Goal: Check status: Check status

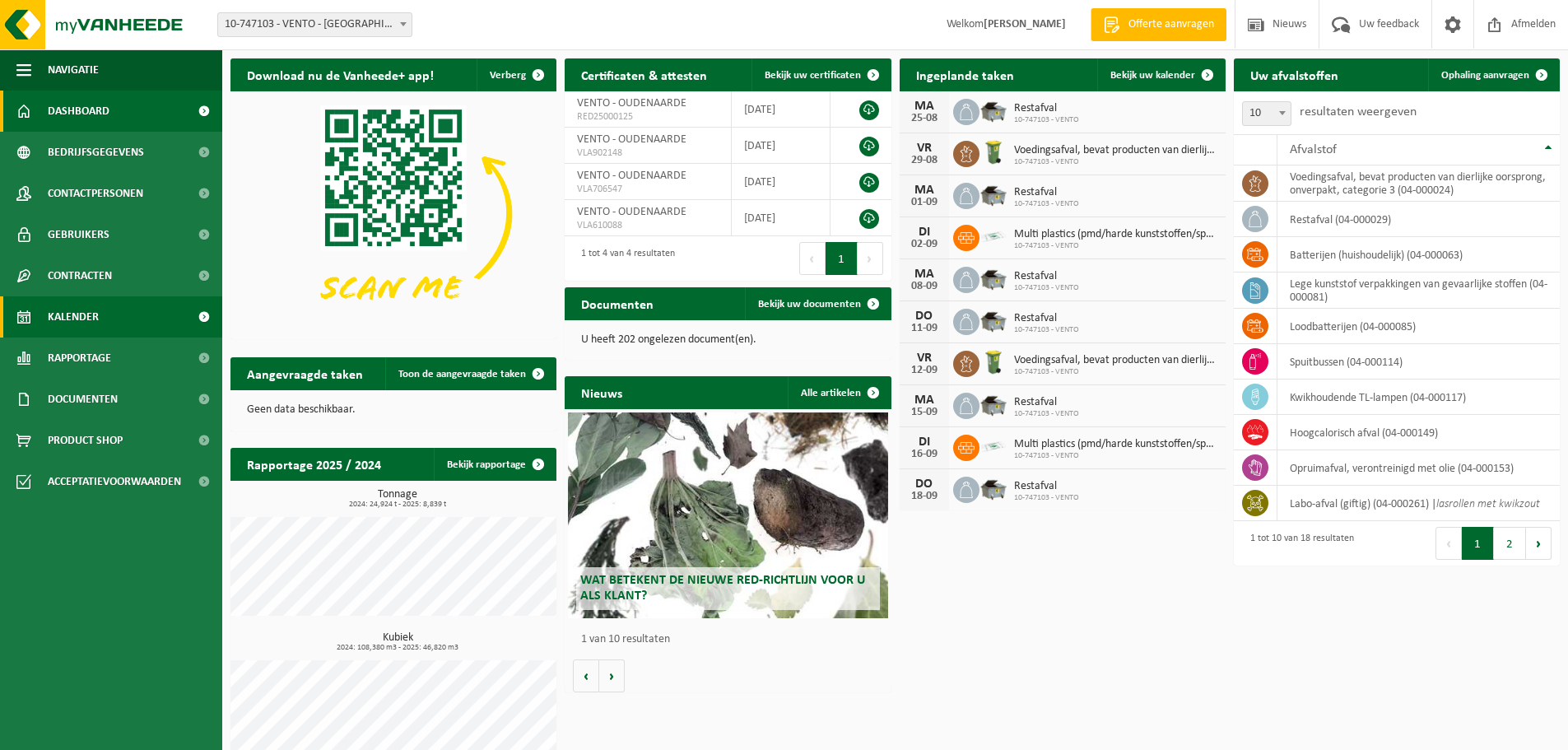
click at [86, 315] on span "Kalender" at bounding box center [74, 317] width 51 height 41
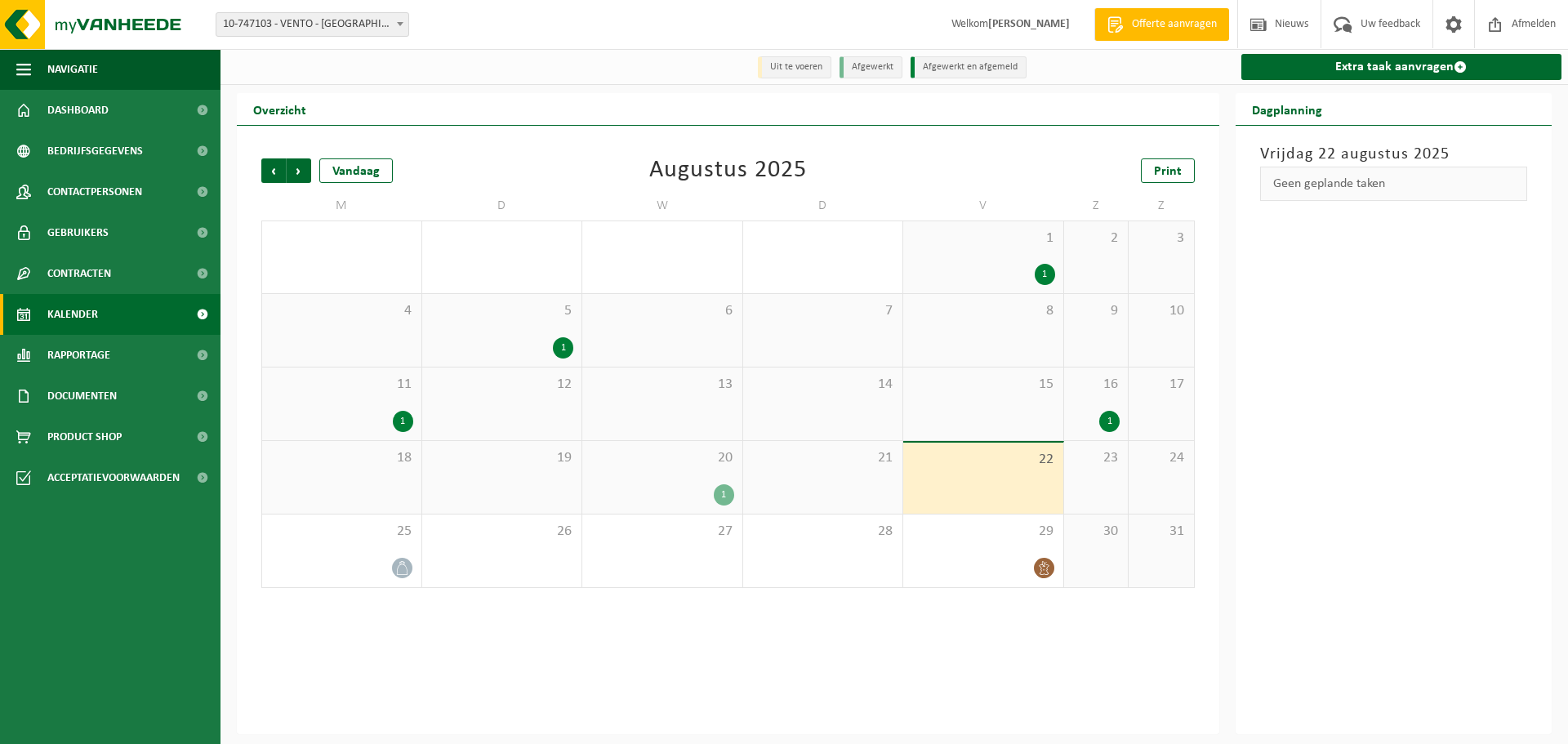
click at [727, 498] on div "1" at bounding box center [724, 495] width 20 height 21
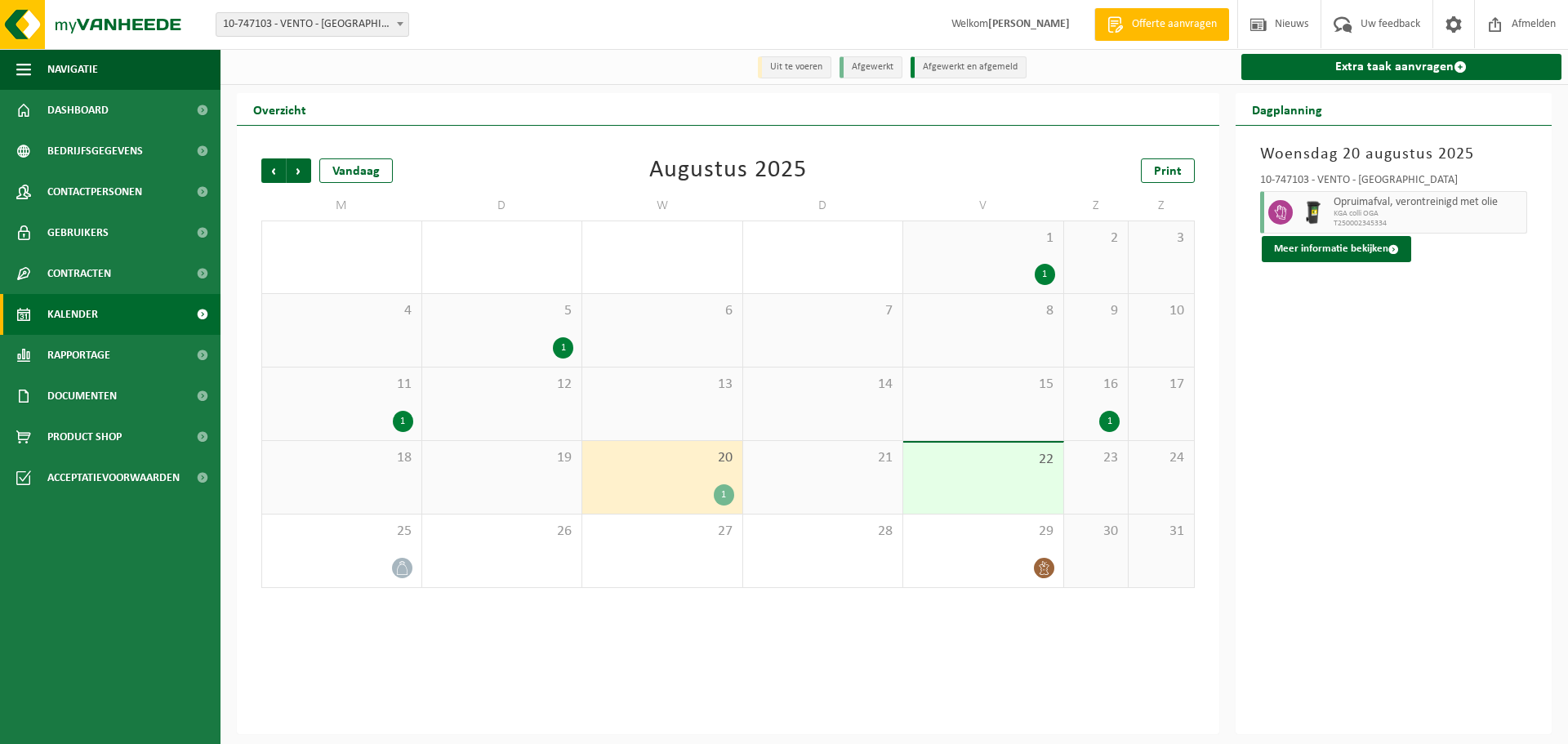
click at [401, 427] on div "1" at bounding box center [402, 422] width 20 height 21
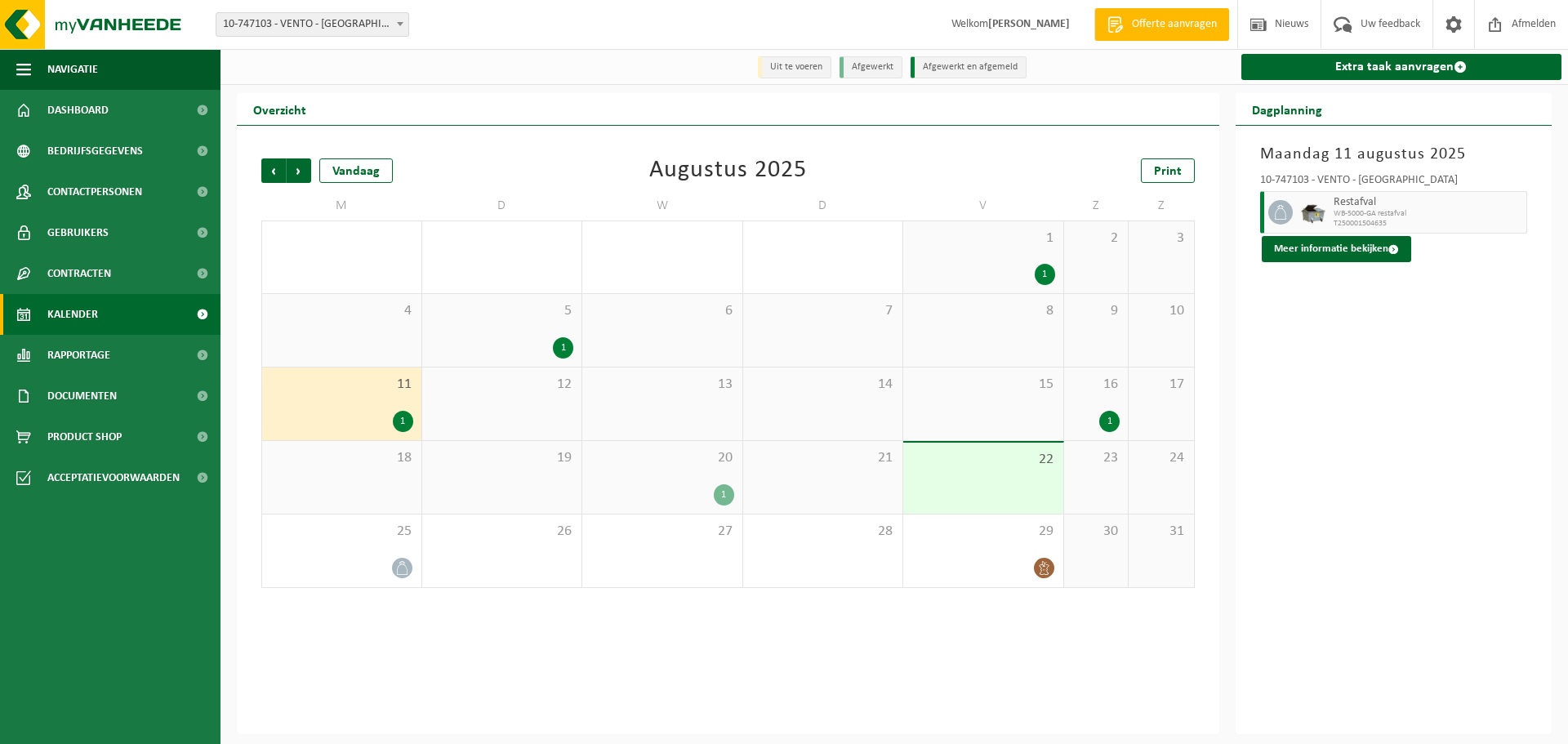
click at [573, 347] on div "1" at bounding box center [563, 348] width 20 height 21
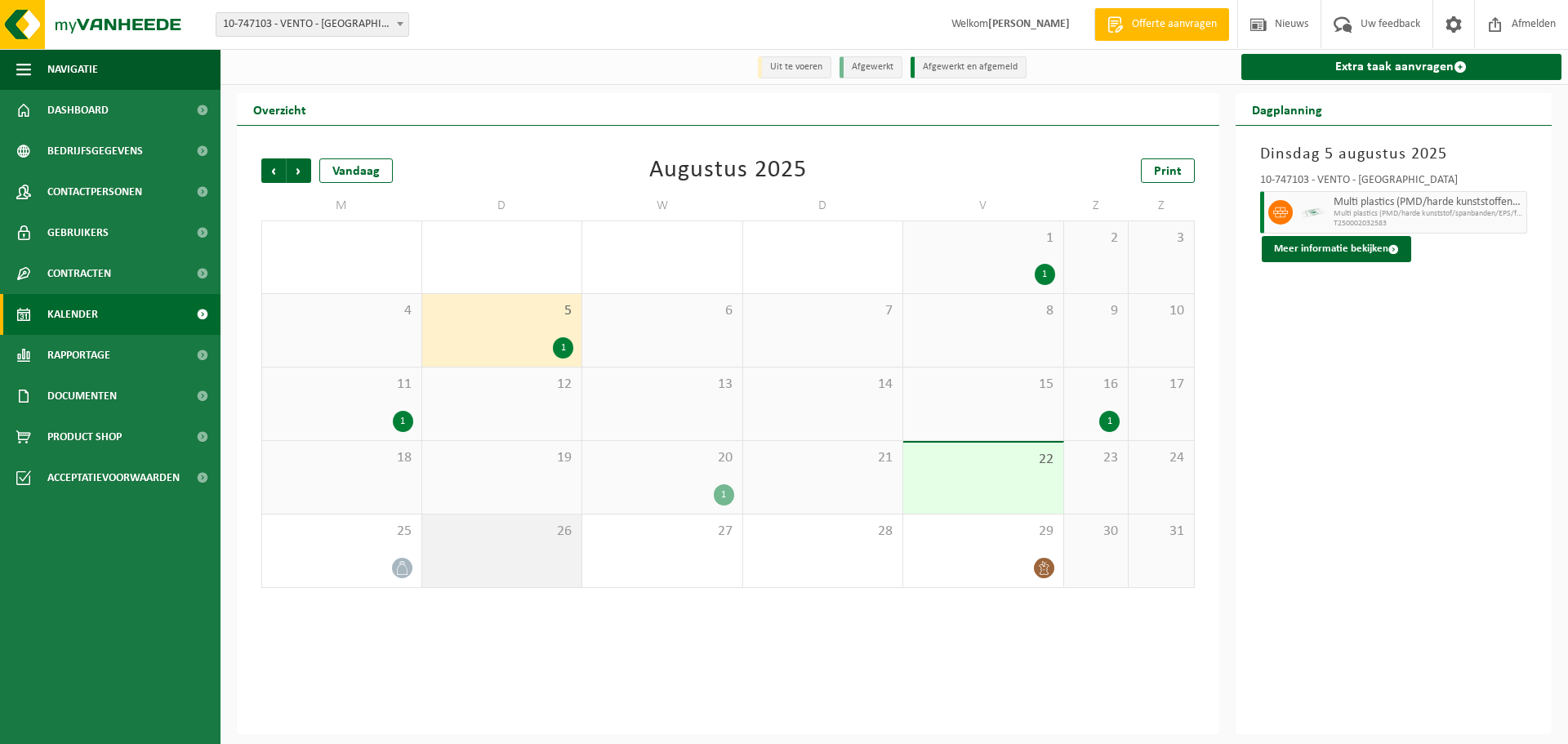
click at [498, 548] on div "26" at bounding box center [502, 550] width 160 height 73
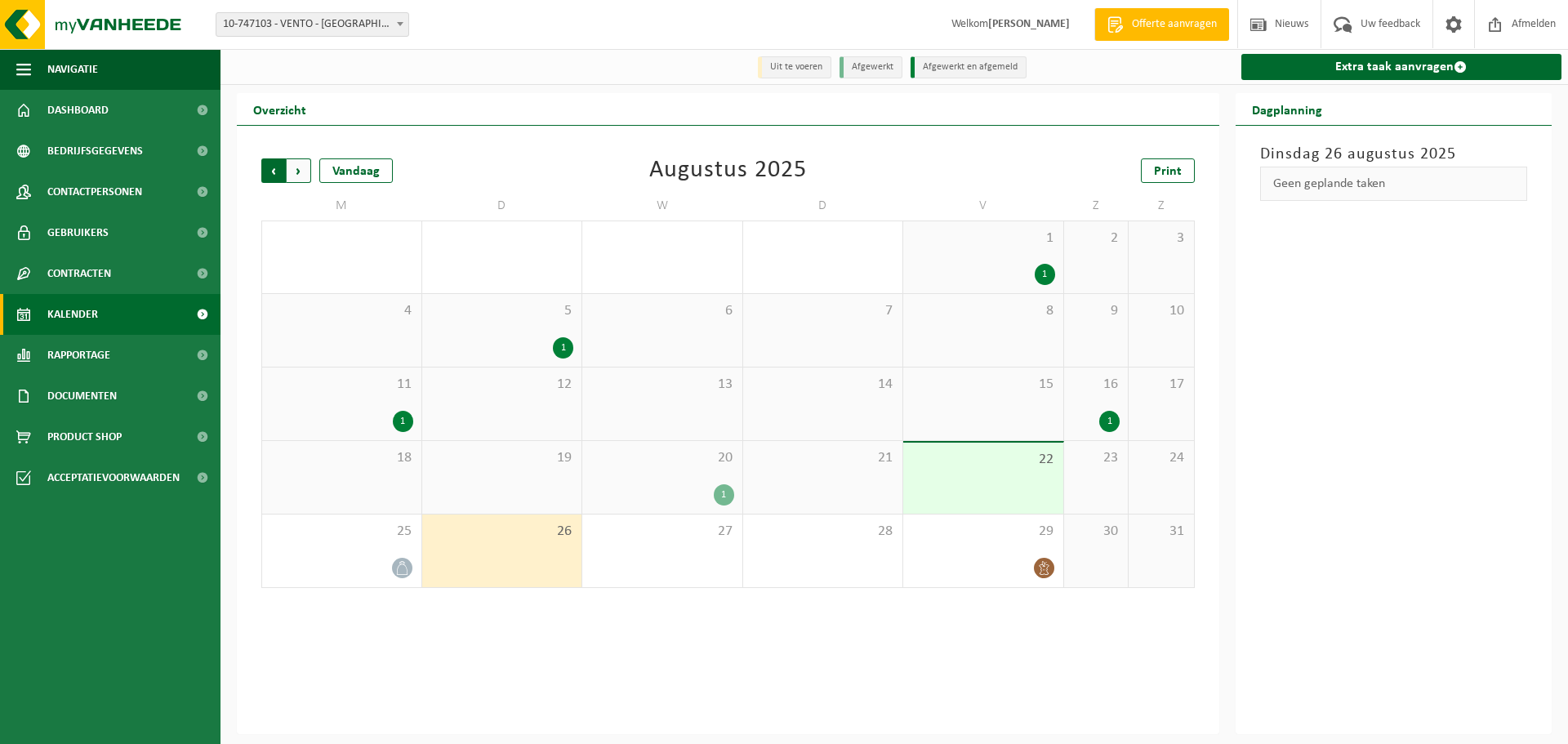
click at [299, 174] on span "Volgende" at bounding box center [298, 170] width 24 height 24
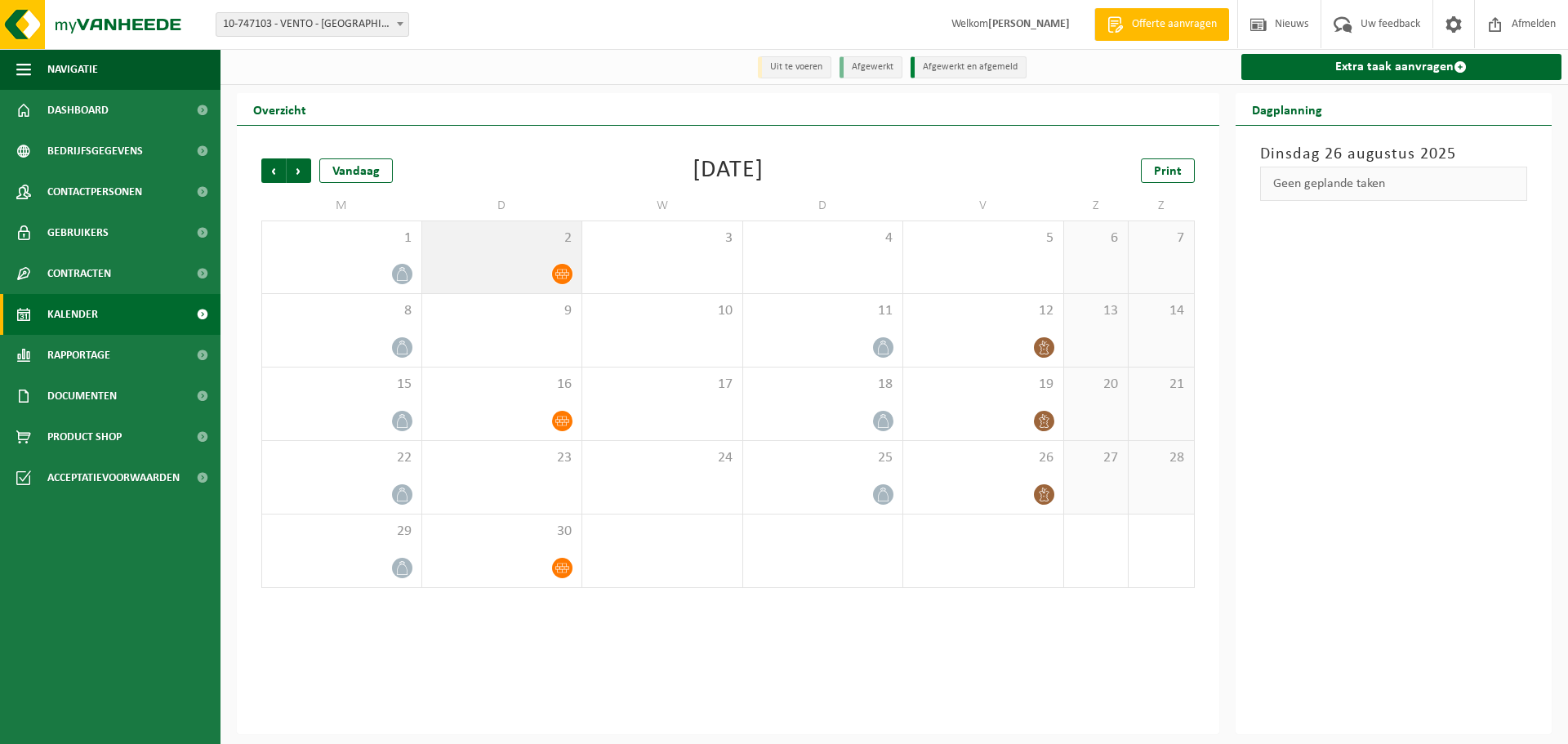
click at [513, 265] on div at bounding box center [503, 274] width 144 height 22
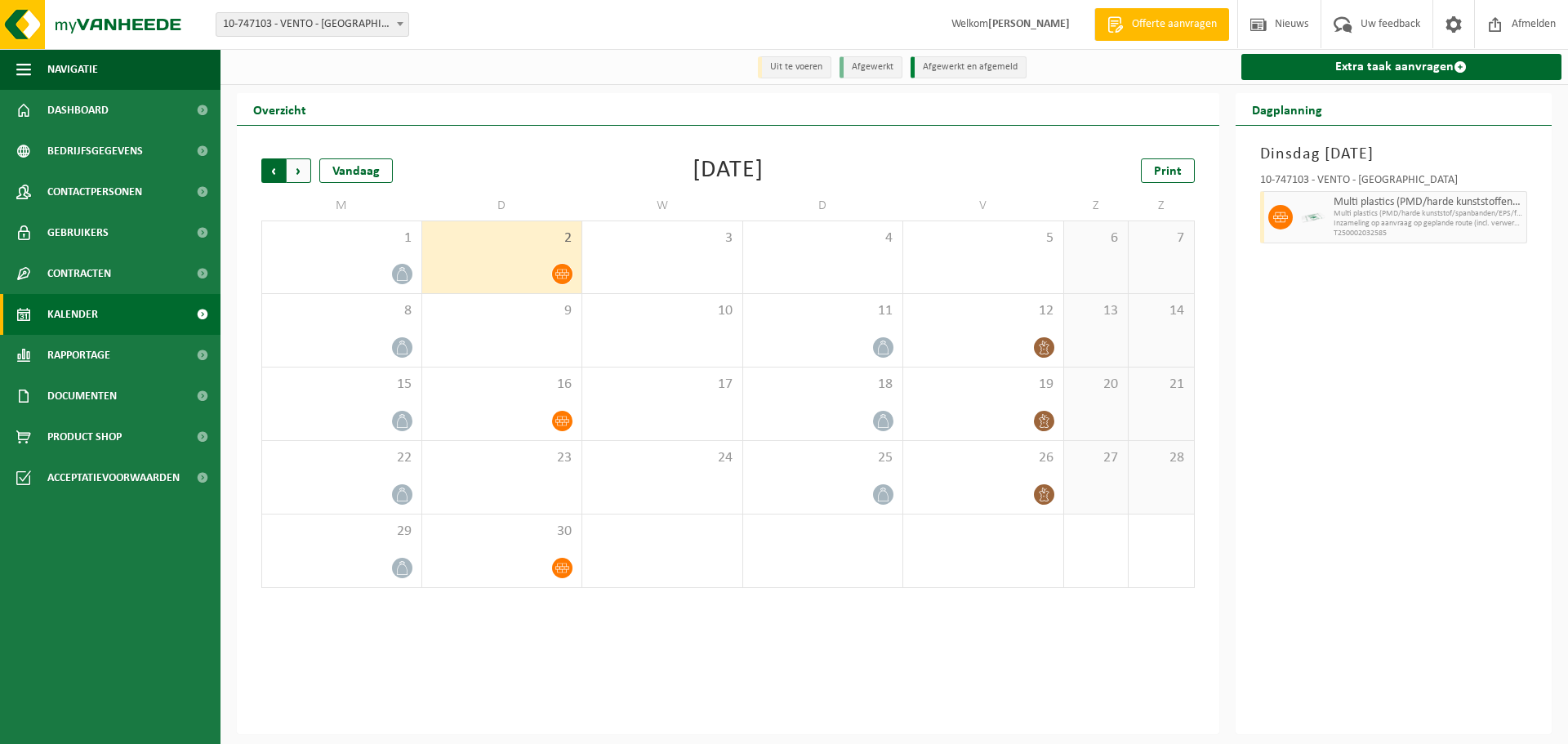
click at [306, 174] on span "Volgende" at bounding box center [298, 170] width 24 height 24
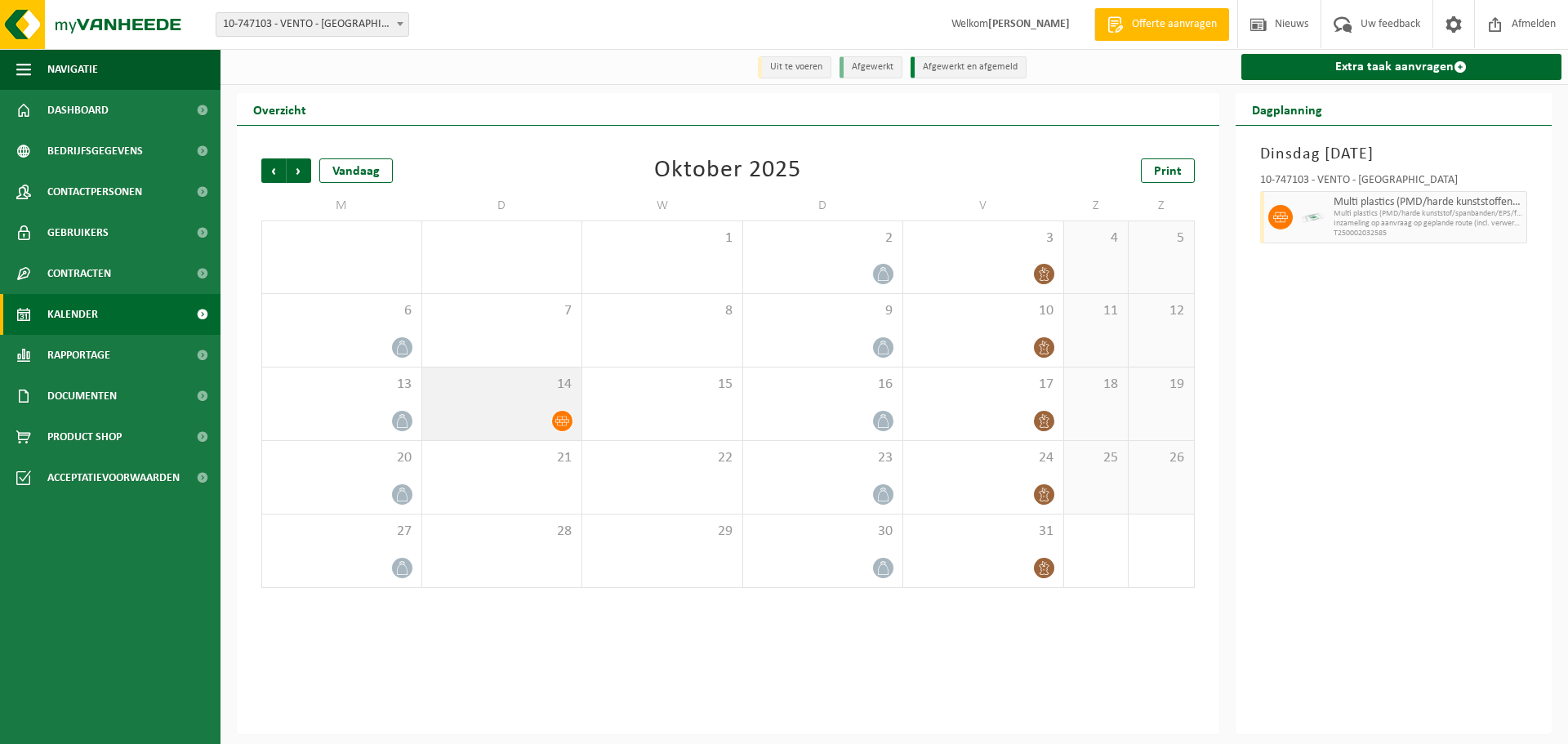
click at [542, 397] on div "14" at bounding box center [502, 403] width 160 height 73
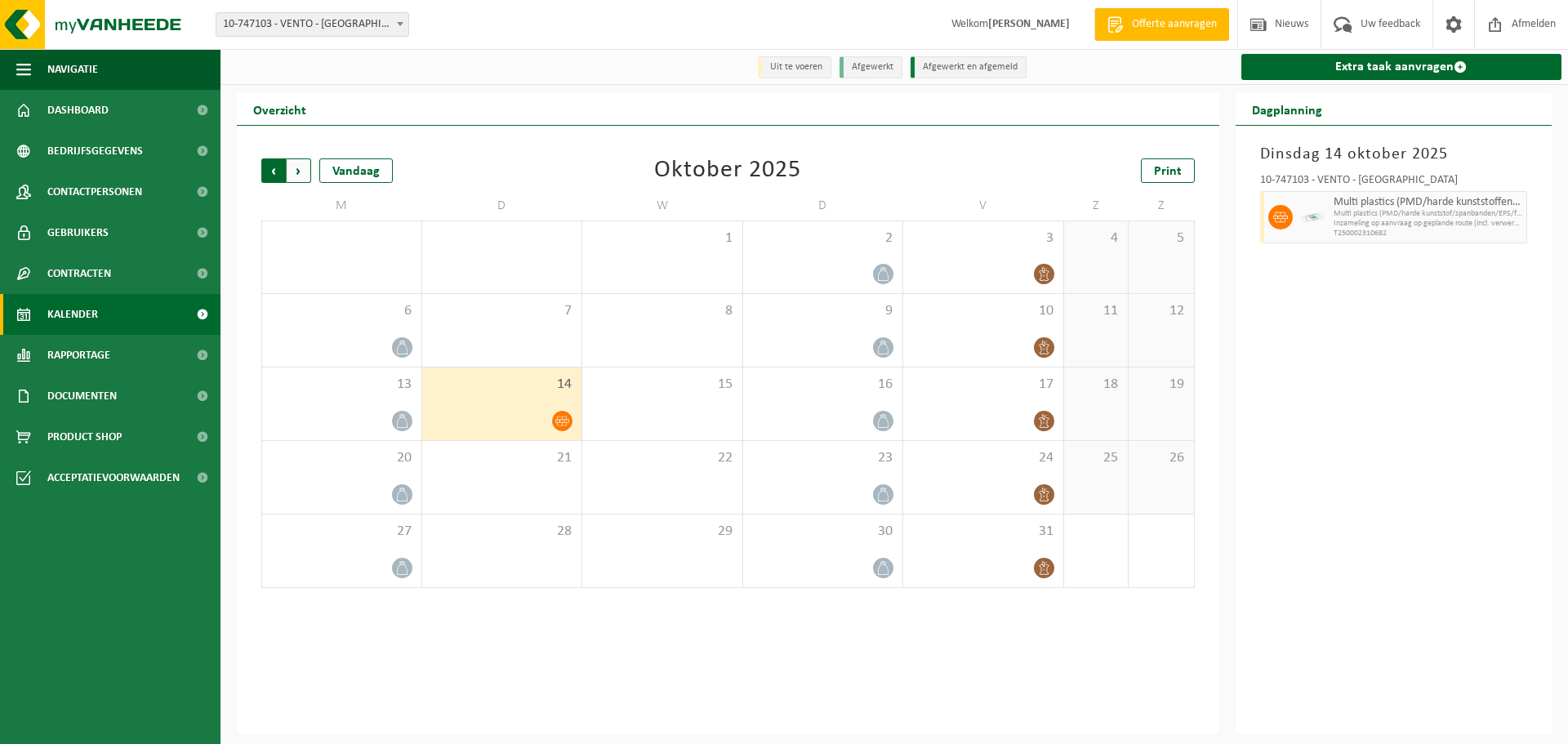
click at [303, 165] on span "Volgende" at bounding box center [298, 170] width 24 height 24
